Goal: Task Accomplishment & Management: Use online tool/utility

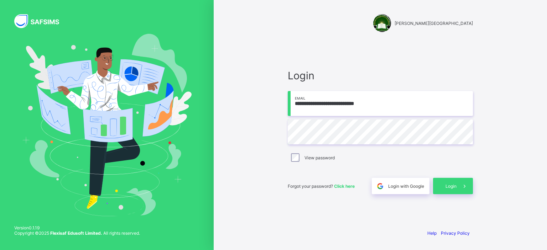
click at [459, 187] on span at bounding box center [464, 186] width 16 height 16
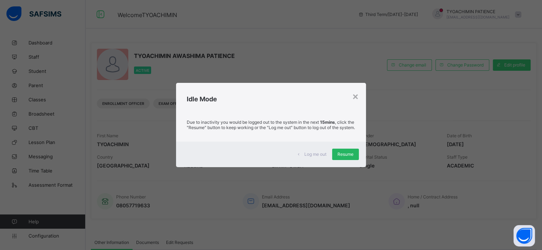
click at [347, 157] on span "Resume" at bounding box center [345, 154] width 16 height 5
click at [344, 156] on span "Resume" at bounding box center [345, 154] width 16 height 5
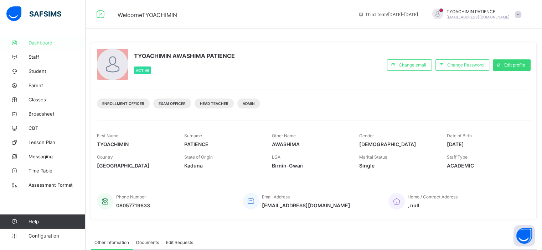
click at [45, 41] on span "Dashboard" at bounding box center [56, 43] width 57 height 6
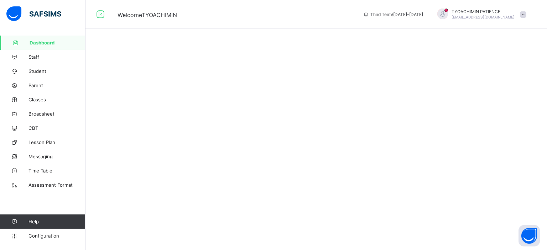
click at [45, 41] on span "Dashboard" at bounding box center [58, 43] width 56 height 6
click at [51, 40] on span "Dashboard" at bounding box center [58, 43] width 56 height 6
click at [45, 40] on span "Dashboard" at bounding box center [58, 43] width 56 height 6
click at [101, 15] on icon at bounding box center [100, 14] width 12 height 10
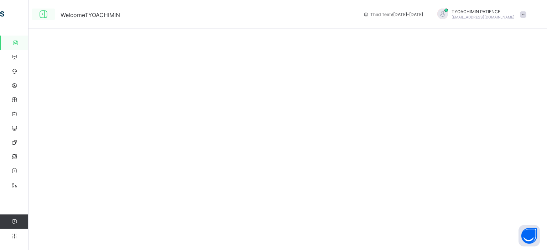
click at [47, 15] on icon at bounding box center [43, 14] width 12 height 10
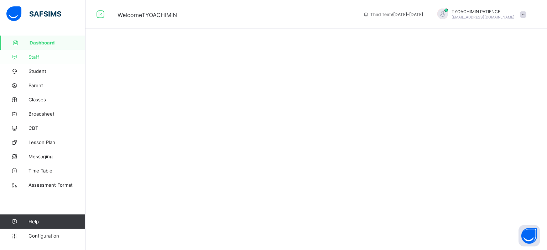
click at [36, 57] on span "Staff" at bounding box center [56, 57] width 57 height 6
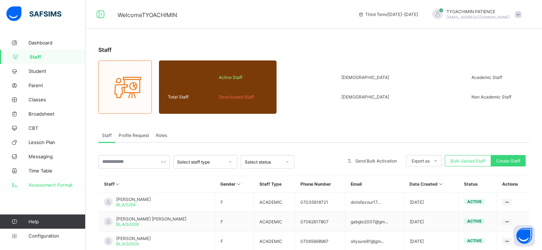
click at [38, 185] on span "Assessment Format" at bounding box center [56, 185] width 57 height 6
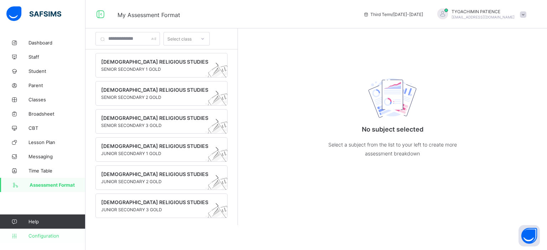
click at [46, 236] on span "Configuration" at bounding box center [56, 236] width 57 height 6
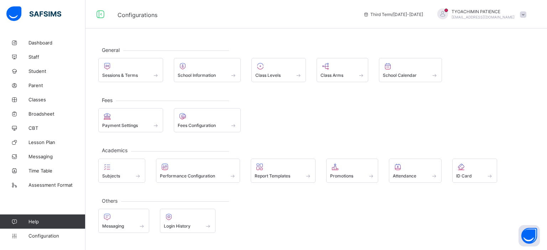
click at [536, 99] on div "General Sessions & Terms School Information Class Levels Class Arms School Cale…" at bounding box center [315, 140] width 461 height 208
click at [273, 65] on div at bounding box center [278, 66] width 47 height 9
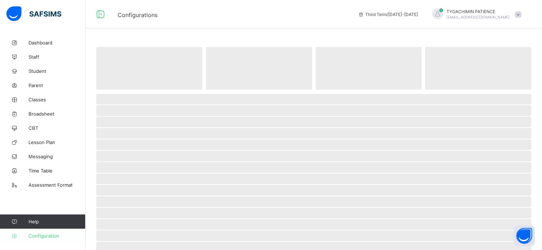
click at [43, 236] on span "Configuration" at bounding box center [56, 236] width 57 height 6
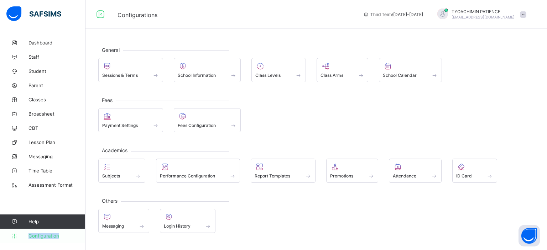
click at [43, 236] on span "Configuration" at bounding box center [56, 236] width 57 height 6
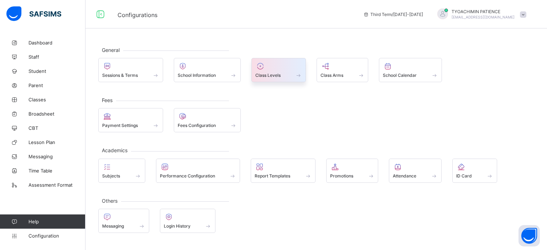
click at [276, 76] on span "Class Levels" at bounding box center [267, 75] width 25 height 5
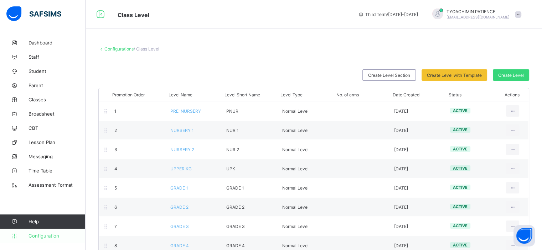
click at [46, 237] on span "Configuration" at bounding box center [56, 236] width 57 height 6
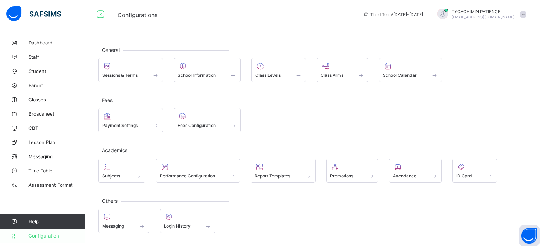
click at [37, 236] on span "Configuration" at bounding box center [56, 236] width 57 height 6
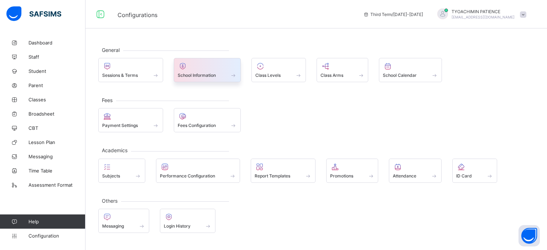
click at [222, 74] on div "School Information" at bounding box center [207, 75] width 59 height 6
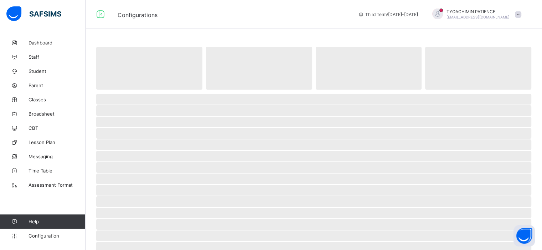
select select "**"
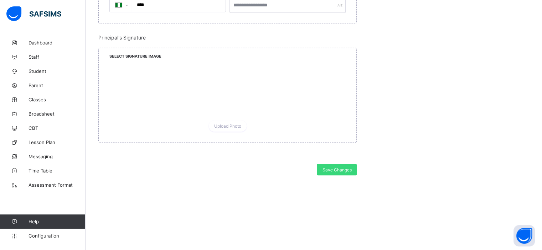
scroll to position [666, 0]
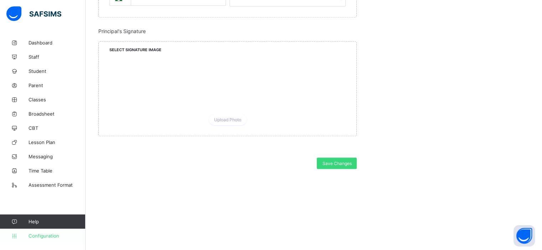
click at [42, 236] on span "Configuration" at bounding box center [56, 236] width 57 height 6
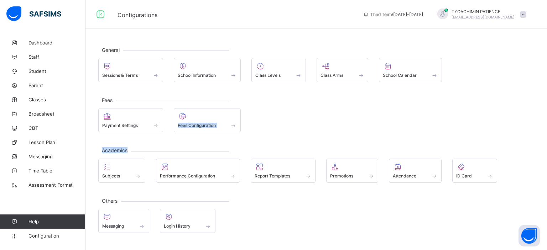
drag, startPoint x: 547, startPoint y: 121, endPoint x: 545, endPoint y: 150, distance: 29.6
click at [545, 150] on div "General Sessions & Terms School Information Class Levels Class Arms School Cale…" at bounding box center [315, 140] width 461 height 208
click at [508, 124] on div "Payment Settings Fees Configuration" at bounding box center [316, 120] width 436 height 24
click at [35, 100] on span "Classes" at bounding box center [56, 100] width 57 height 6
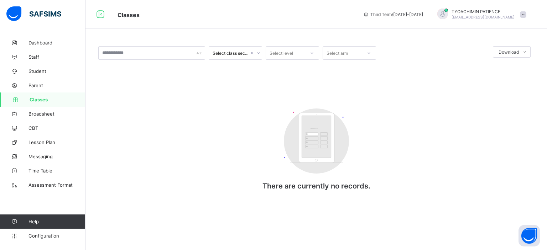
click at [32, 100] on span "Classes" at bounding box center [58, 100] width 56 height 6
click at [91, 117] on div "Select class section Select level Select arm Download Pdf Report Excel Report C…" at bounding box center [315, 126] width 461 height 180
click at [40, 99] on span "Classes" at bounding box center [58, 100] width 56 height 6
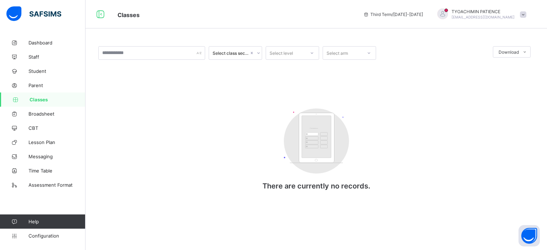
click at [40, 99] on span "Classes" at bounding box center [58, 100] width 56 height 6
click at [37, 72] on span "Student" at bounding box center [56, 71] width 57 height 6
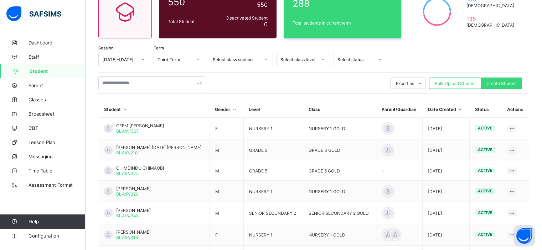
scroll to position [47, 0]
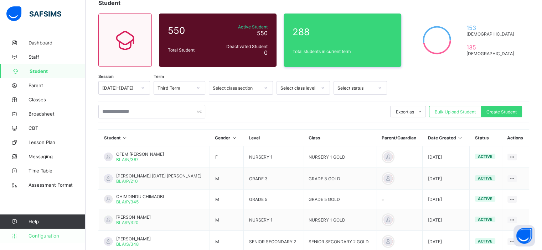
click at [39, 236] on span "Configuration" at bounding box center [56, 236] width 57 height 6
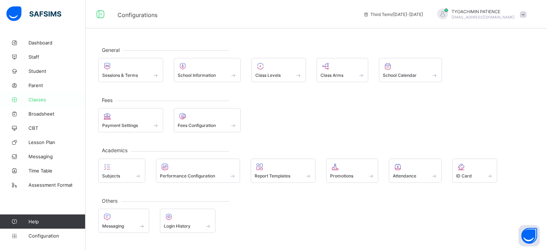
click at [38, 101] on span "Classes" at bounding box center [56, 100] width 57 height 6
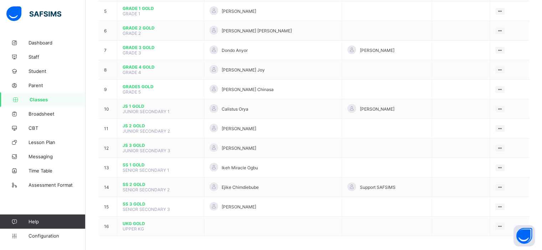
scroll to position [161, 0]
click at [131, 106] on span "JS 1 GOLD" at bounding box center [160, 105] width 76 height 5
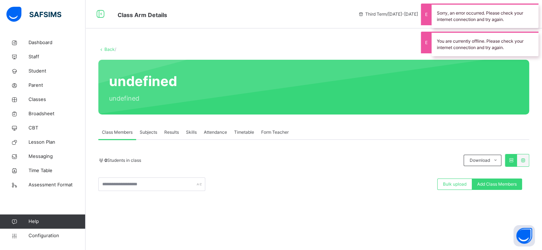
click at [213, 134] on span "Attendance" at bounding box center [215, 132] width 23 height 6
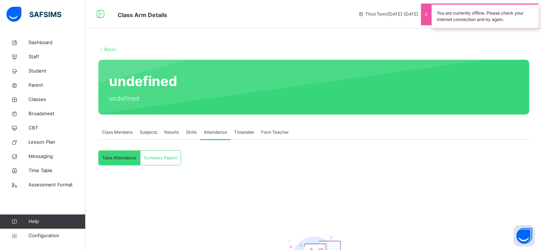
click at [213, 134] on span "Attendance" at bounding box center [215, 132] width 23 height 6
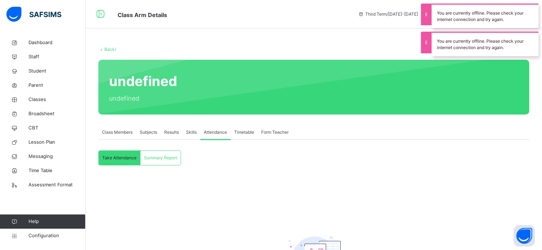
click at [213, 131] on span "Attendance" at bounding box center [215, 132] width 23 height 6
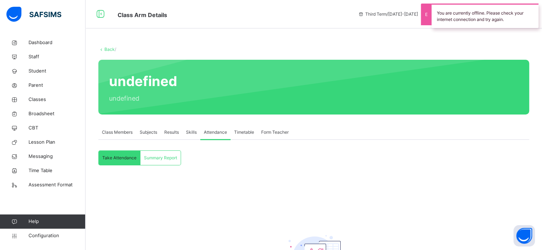
click at [213, 131] on span "Attendance" at bounding box center [215, 132] width 23 height 6
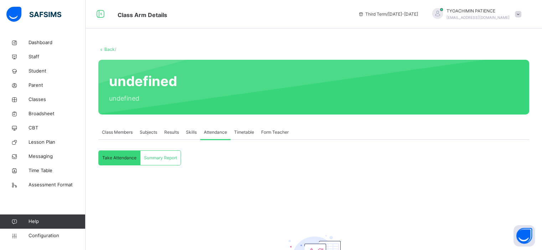
click at [117, 156] on span "Take Attendance" at bounding box center [119, 158] width 34 height 6
click at [127, 157] on span "Take Attendance" at bounding box center [119, 158] width 34 height 6
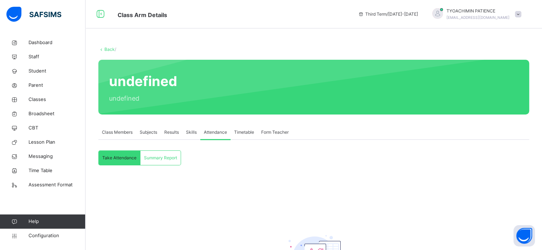
click at [127, 157] on span "Take Attendance" at bounding box center [119, 158] width 34 height 6
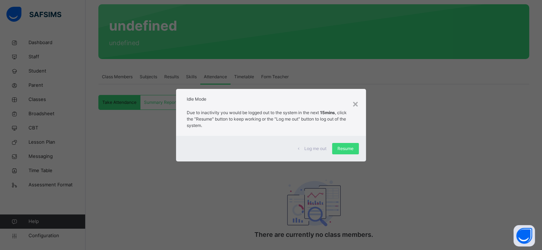
scroll to position [75, 0]
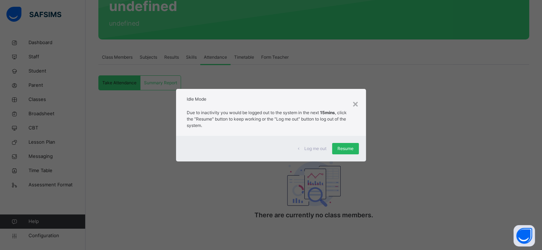
click at [344, 150] on span "Resume" at bounding box center [345, 149] width 16 height 6
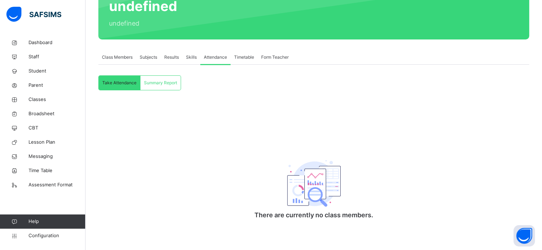
click at [120, 81] on span "Take Attendance" at bounding box center [119, 83] width 34 height 6
